Goal: Task Accomplishment & Management: Use online tool/utility

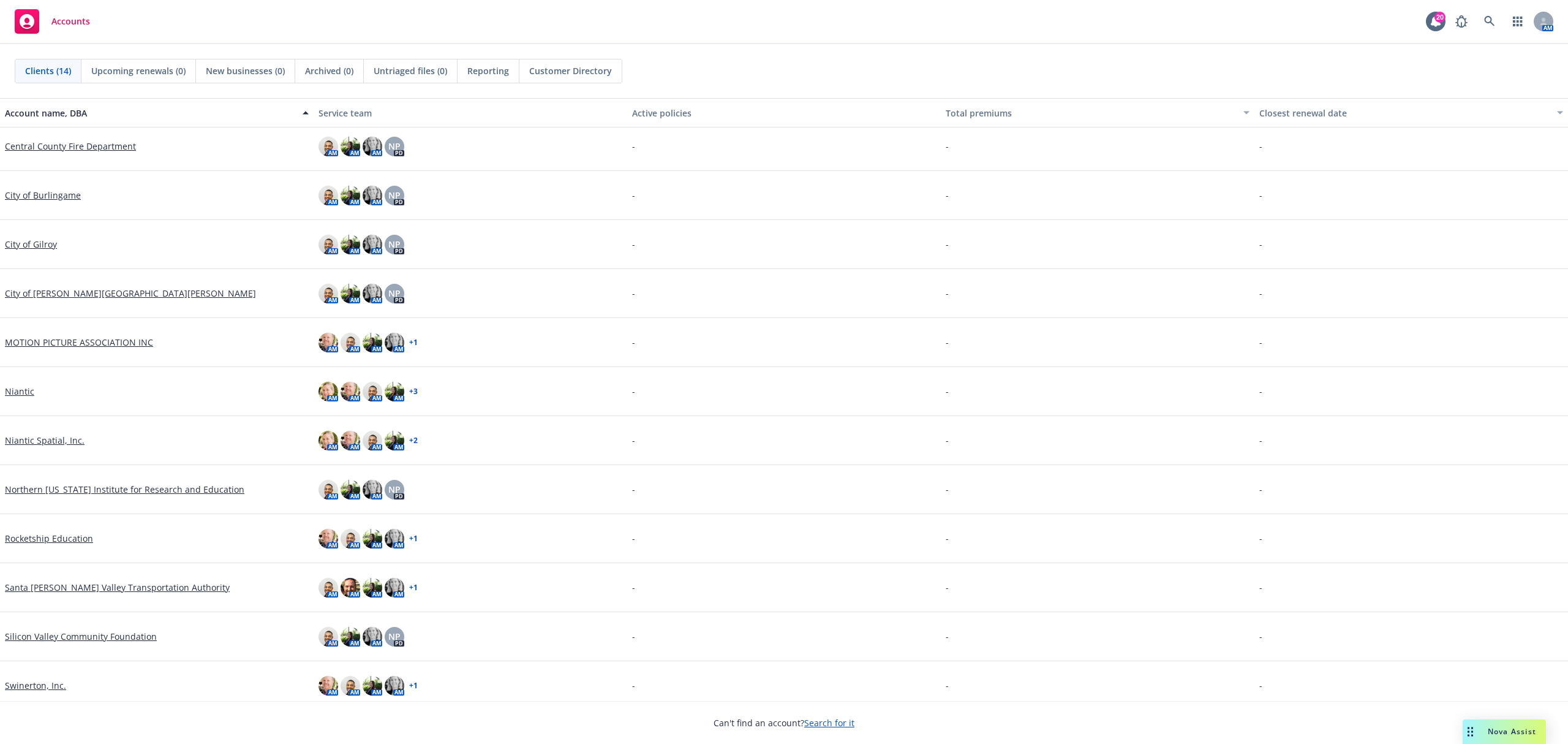
scroll to position [113, 0]
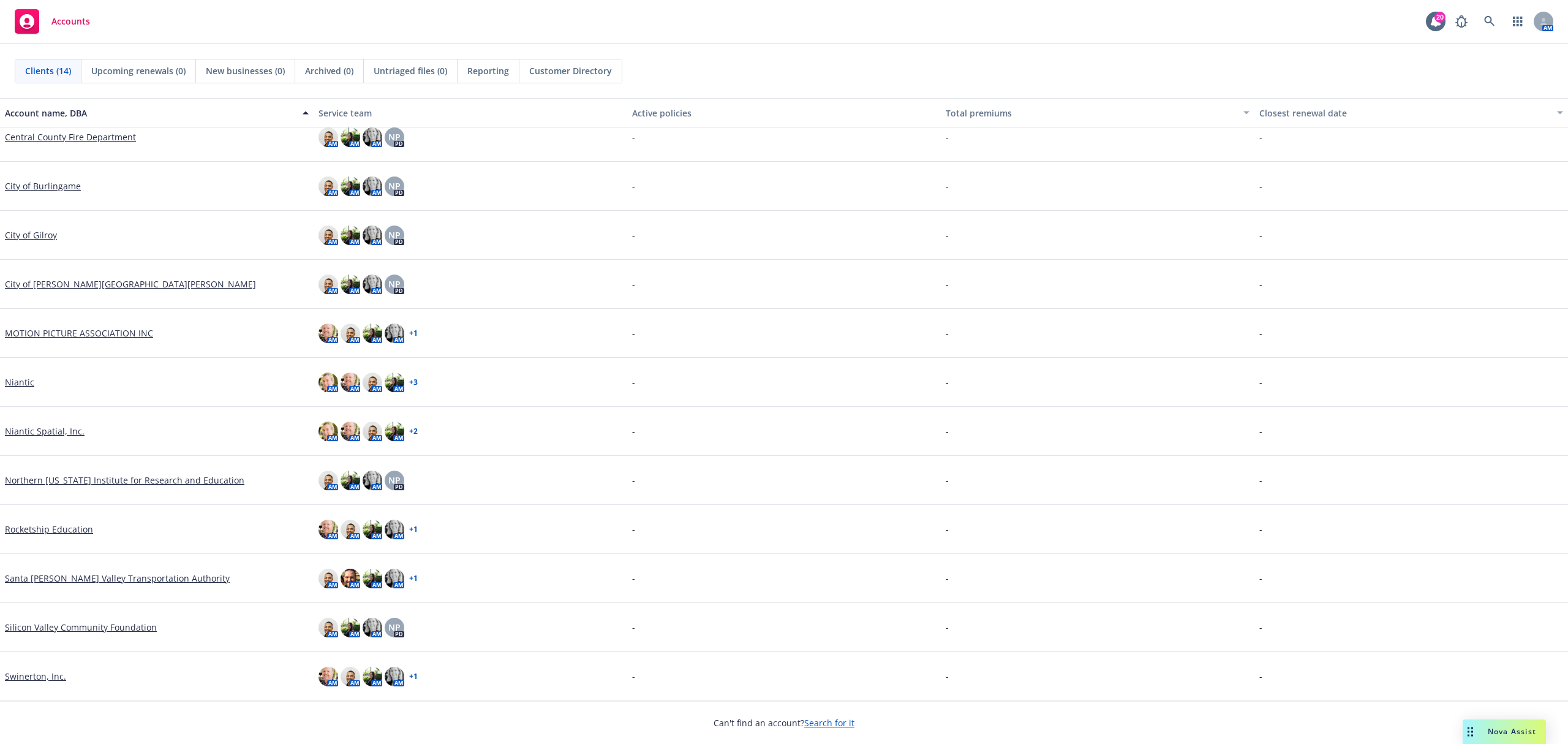
click at [96, 481] on link "Northern [US_STATE] Institute for Research and Education" at bounding box center [124, 480] width 240 height 13
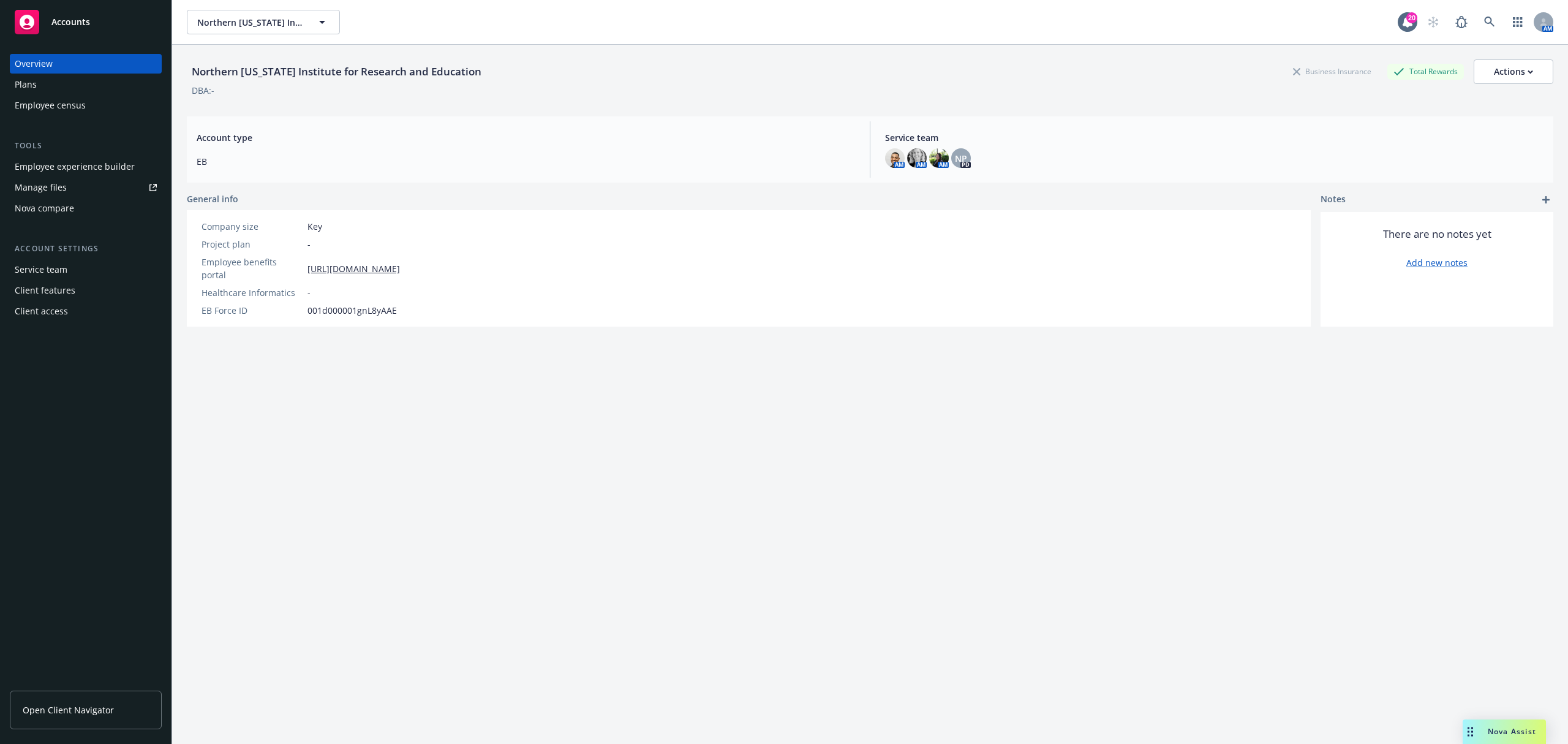
click at [67, 205] on div "Nova compare" at bounding box center [44, 209] width 59 height 20
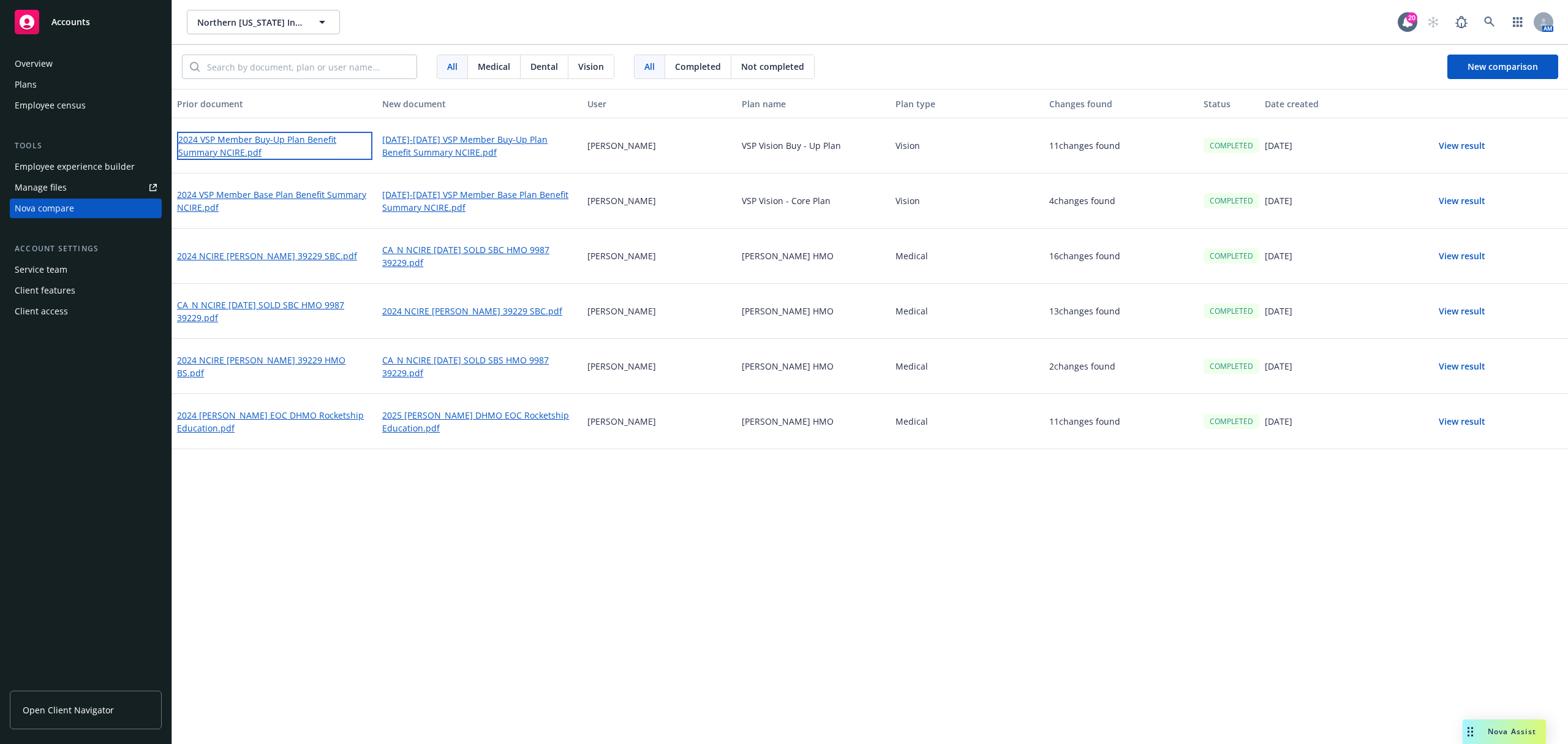
click at [273, 140] on link "2024 VSP Member Buy-Up Plan Benefit Summary NCIRE.pdf" at bounding box center [275, 146] width 196 height 28
click at [481, 137] on link "[DATE]-[DATE] VSP Member Buy-Up Plan Benefit Summary NCIRE.pdf" at bounding box center [480, 146] width 196 height 28
click at [435, 138] on link "[DATE]-[DATE] VSP Member Buy-Up Plan Benefit Summary NCIRE.pdf" at bounding box center [480, 146] width 196 height 28
click at [1483, 55] on button "New comparison" at bounding box center [1503, 67] width 111 height 25
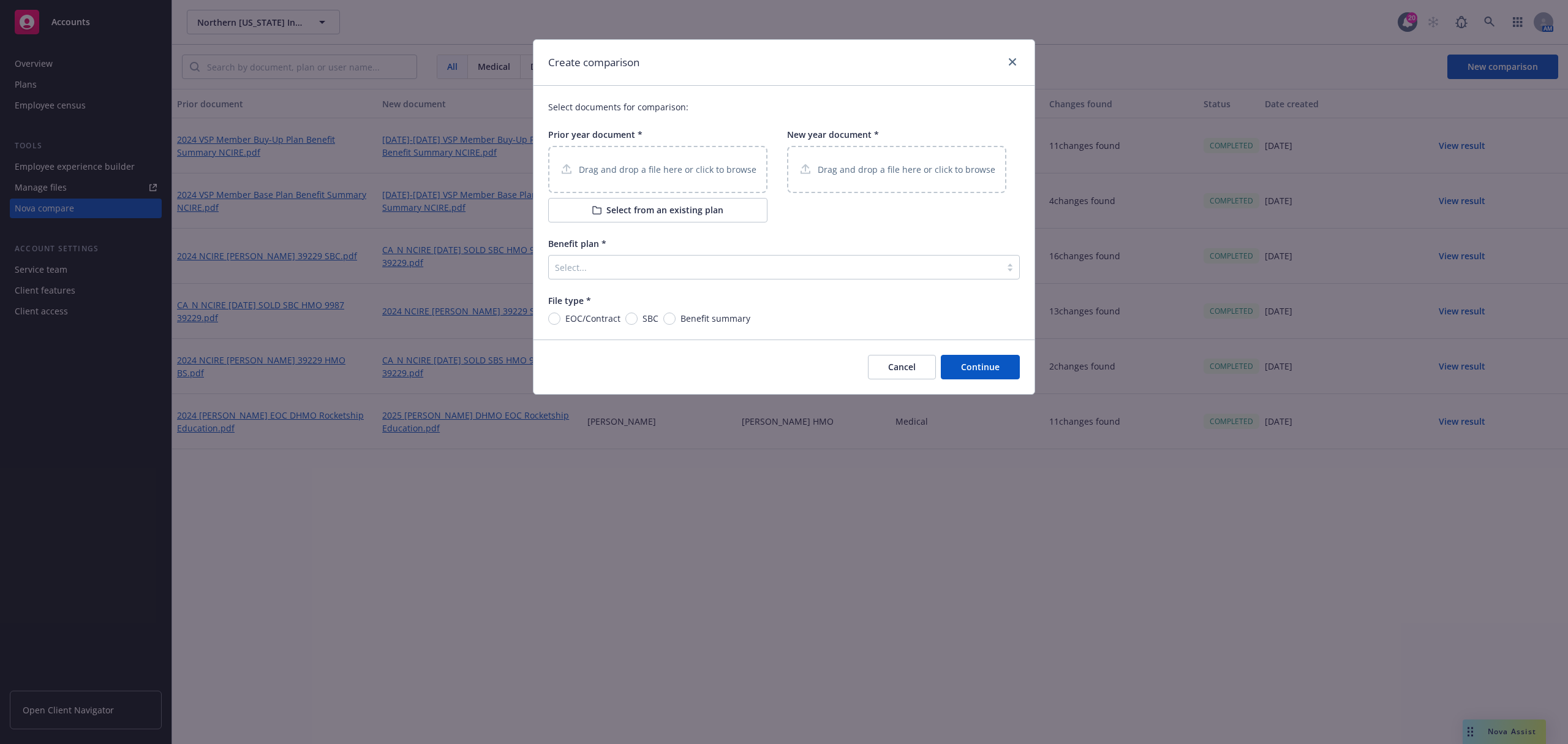
click at [669, 163] on p "Drag and drop a file here or click to browse" at bounding box center [668, 169] width 178 height 13
click at [685, 199] on button "Select from an existing plan" at bounding box center [658, 210] width 220 height 25
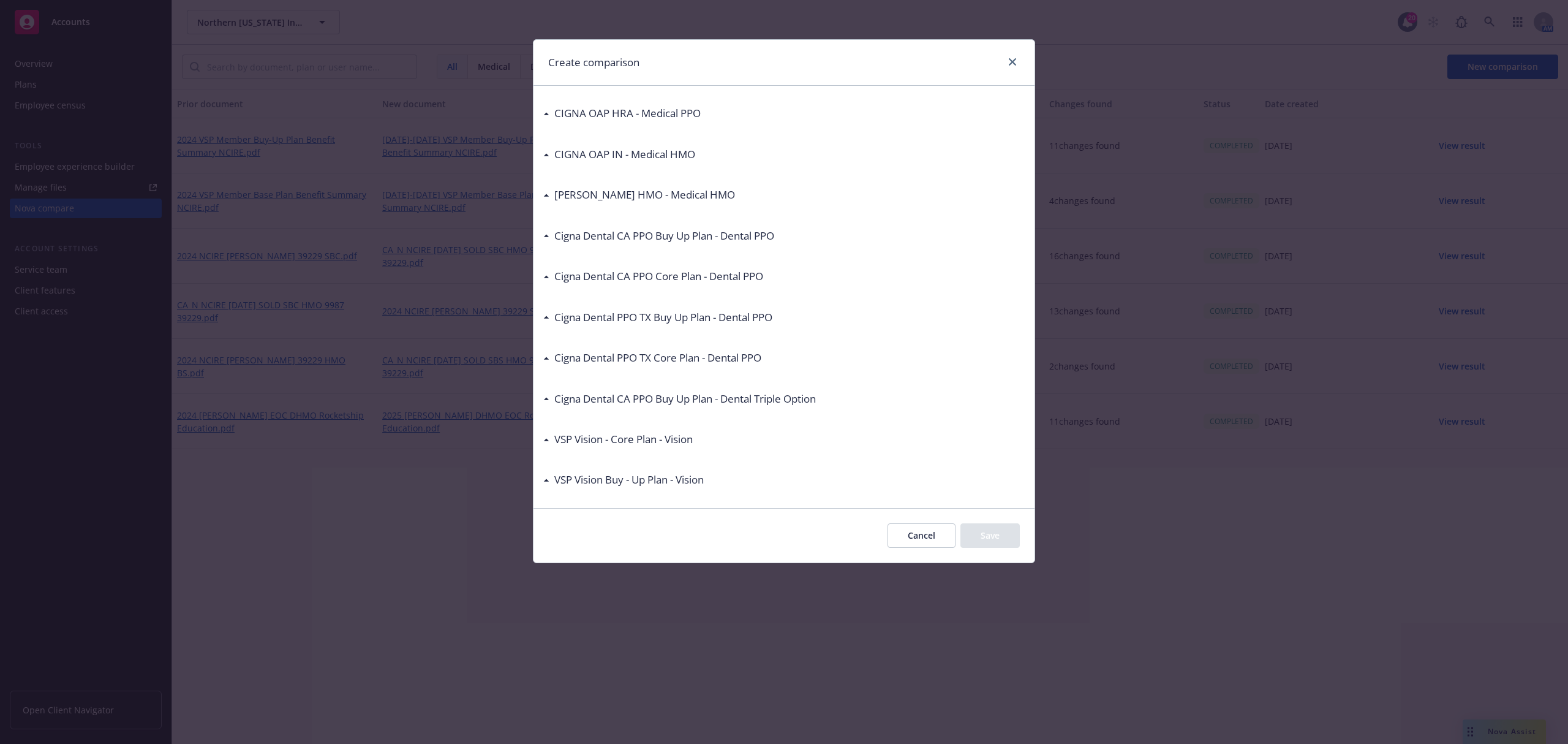
click at [577, 479] on h3 "VSP Vision Buy - Up Plan - Vision" at bounding box center [629, 480] width 150 height 16
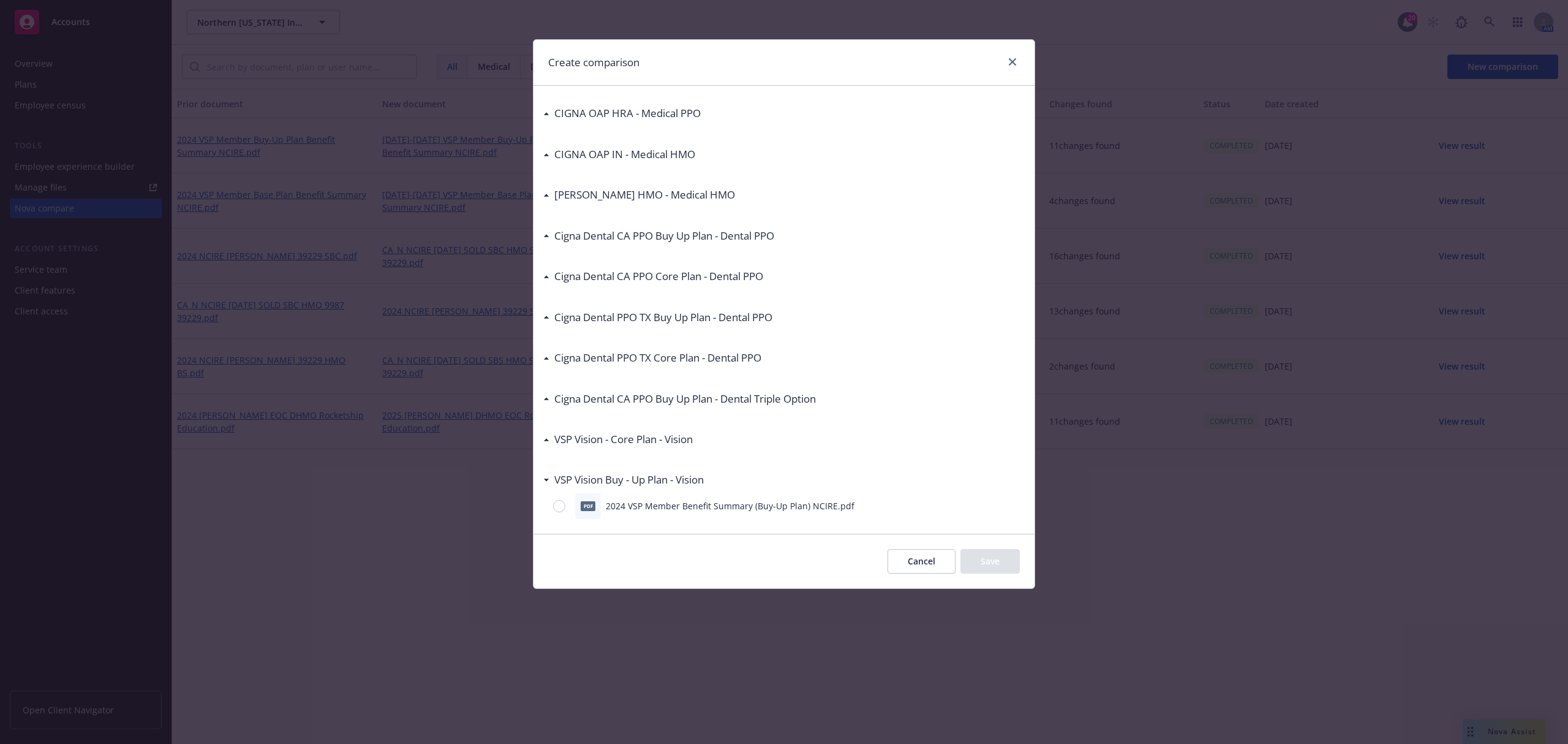
click at [572, 508] on div "pdf 2024 VSP Member Benefit Summary (Buy-Up Plan) NCIRE.pdf" at bounding box center [784, 506] width 481 height 26
click at [566, 510] on div at bounding box center [562, 506] width 17 height 12
click at [565, 510] on input "radio" at bounding box center [559, 506] width 12 height 12
radio input "true"
click at [996, 562] on button "Save" at bounding box center [990, 561] width 59 height 25
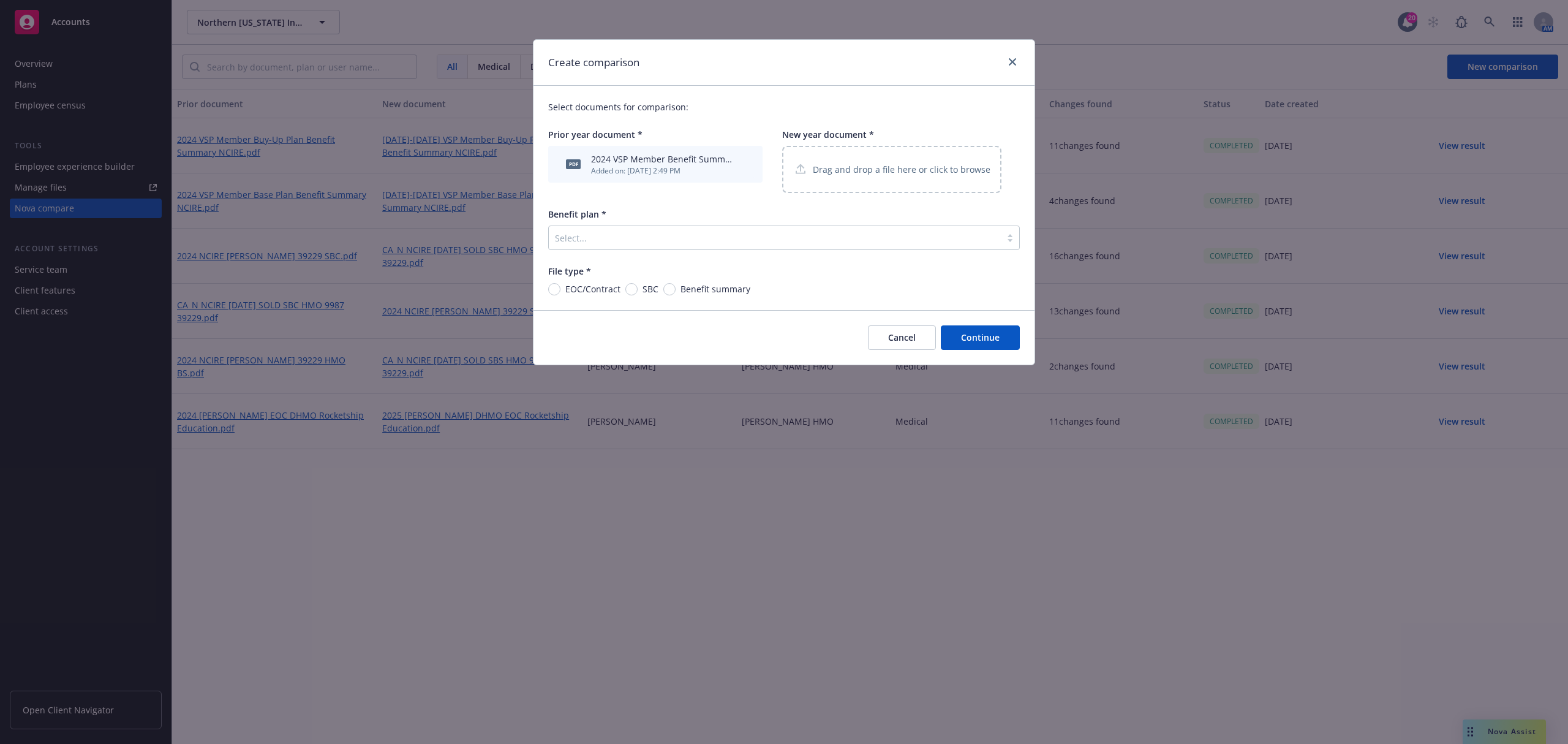
click at [871, 162] on div "Drag and drop a file here or click to browse" at bounding box center [892, 169] width 197 height 15
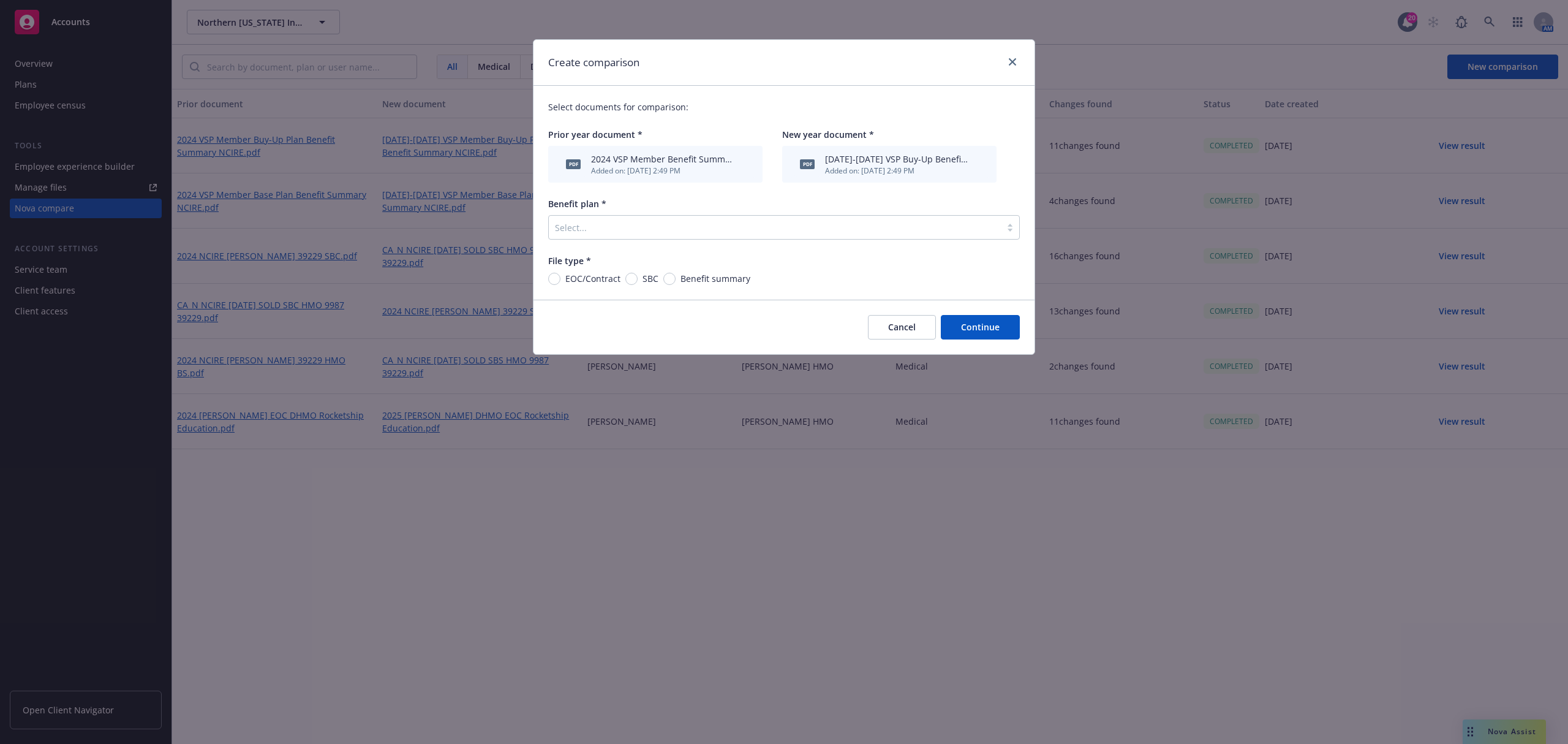
click at [643, 160] on div "2024 VSP Member Benefit Summary (Buy-Up Plan) NCIRE.pdf" at bounding box center [664, 159] width 145 height 13
